Goal: Information Seeking & Learning: Learn about a topic

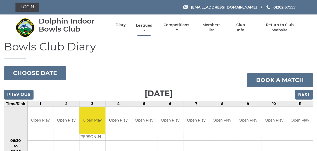
click at [143, 26] on link "Leagues" at bounding box center [144, 28] width 19 height 10
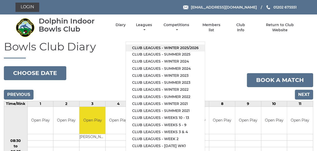
click at [173, 48] on link "Club leagues - Winter 2025/2026" at bounding box center [165, 47] width 79 height 7
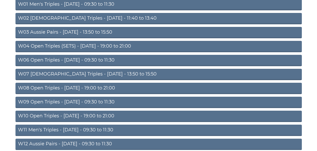
scroll to position [74, 0]
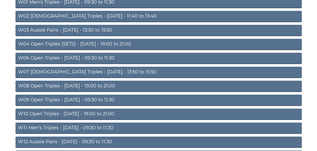
click at [81, 128] on link "W11 Men's Triples - [DATE] - 09:30 to 11:30" at bounding box center [158, 127] width 286 height 11
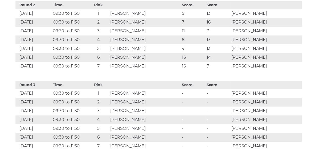
scroll to position [372, 0]
